Goal: Transaction & Acquisition: Download file/media

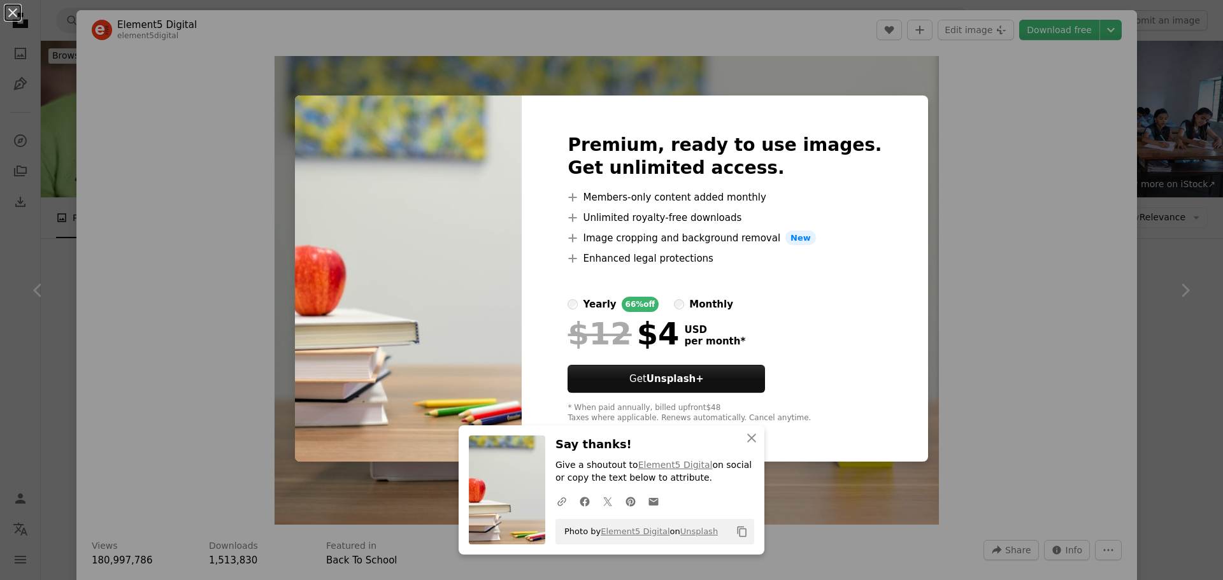
scroll to position [0, 344]
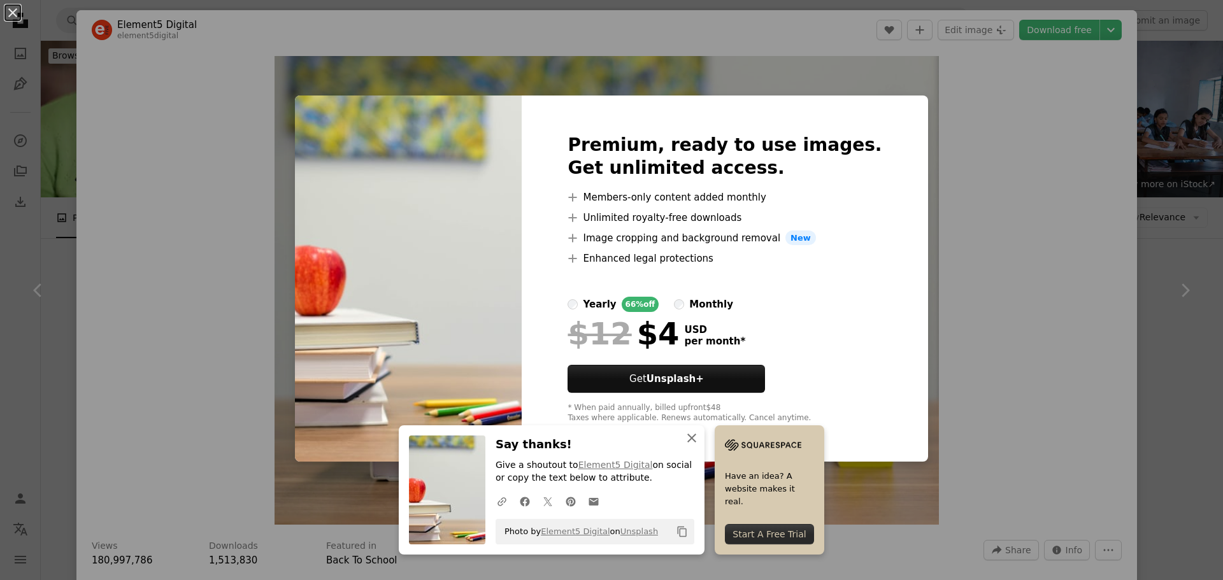
click at [696, 440] on icon "button" at bounding box center [691, 438] width 9 height 9
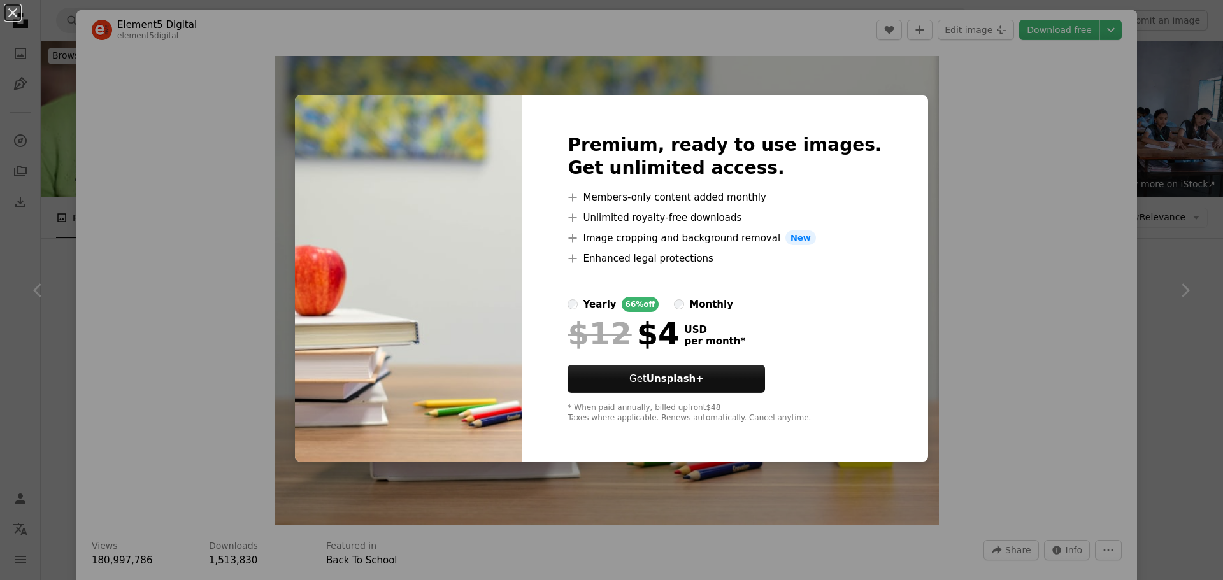
click at [900, 80] on div "An X shape Premium, ready to use images. Get unlimited access. A plus sign Memb…" at bounding box center [611, 290] width 1223 height 580
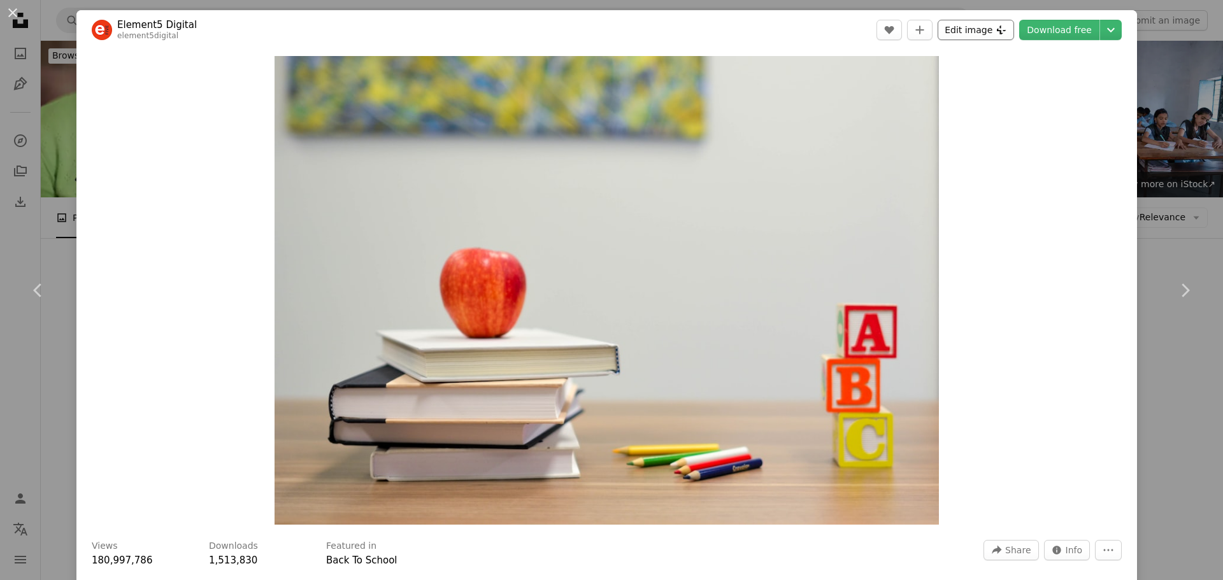
click at [972, 23] on button "Edit image Plus sign for Unsplash+" at bounding box center [976, 30] width 76 height 20
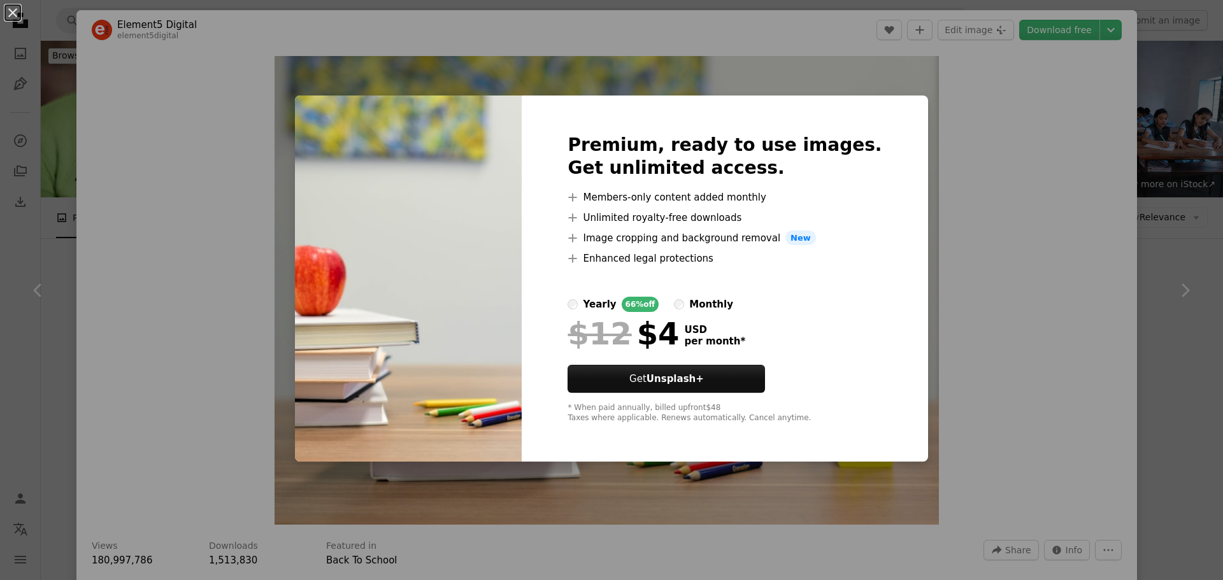
click at [977, 279] on div "An X shape Premium, ready to use images. Get unlimited access. A plus sign Memb…" at bounding box center [611, 290] width 1223 height 580
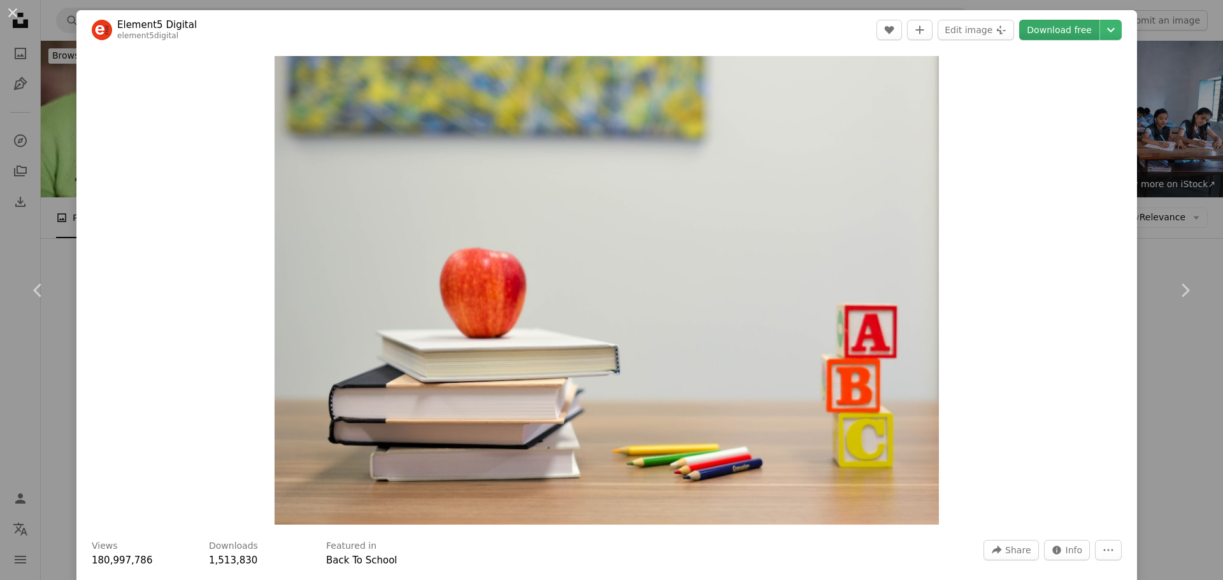
click at [1067, 32] on link "Download free" at bounding box center [1059, 30] width 80 height 20
